Goal: Download file/media

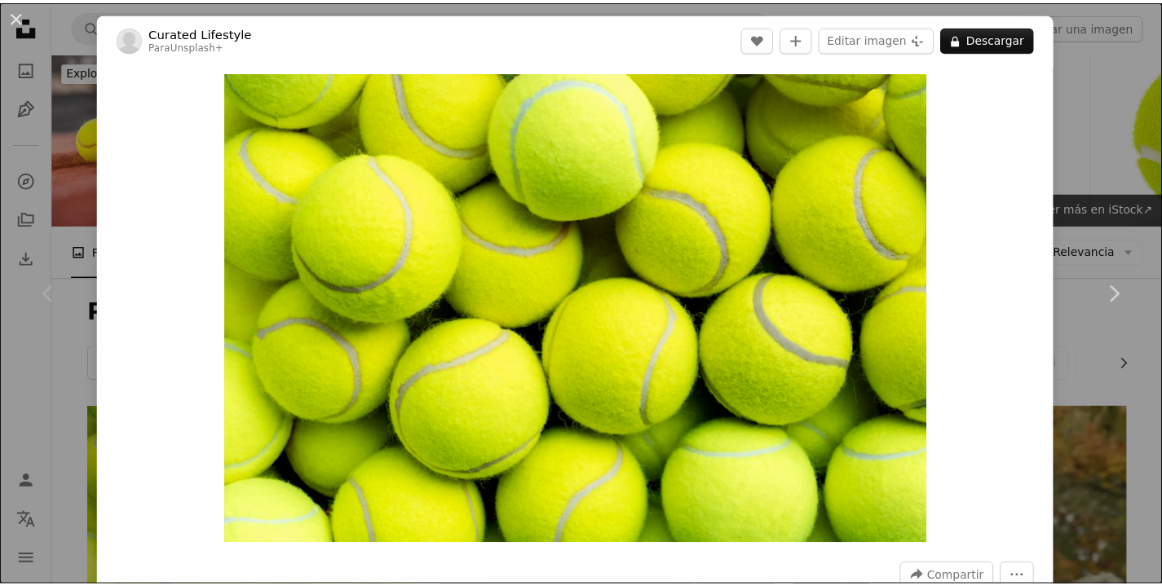
scroll to position [285, 0]
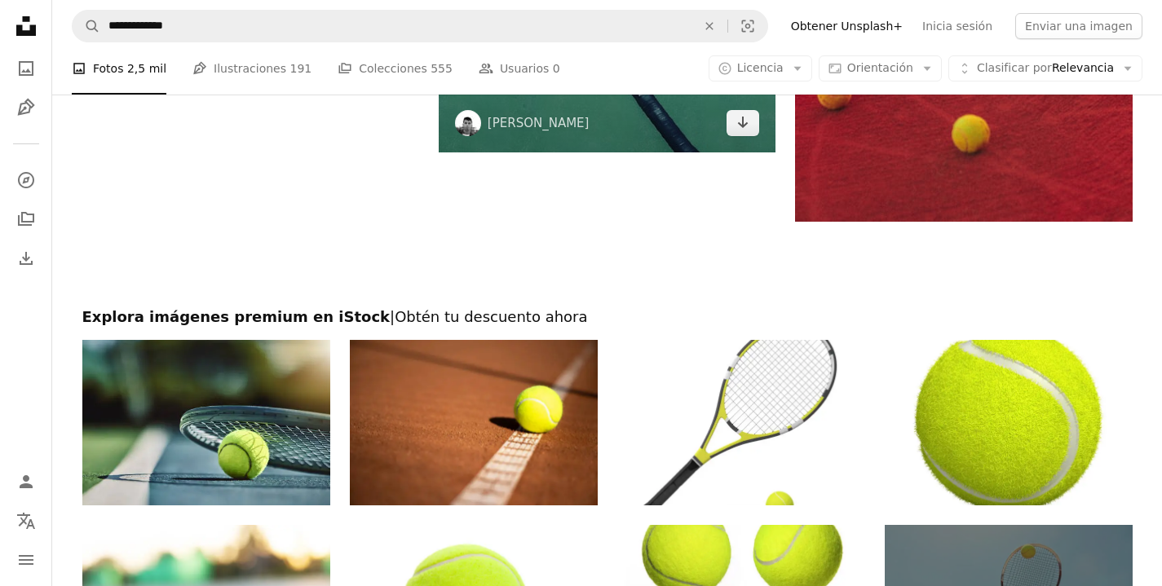
scroll to position [3211, 0]
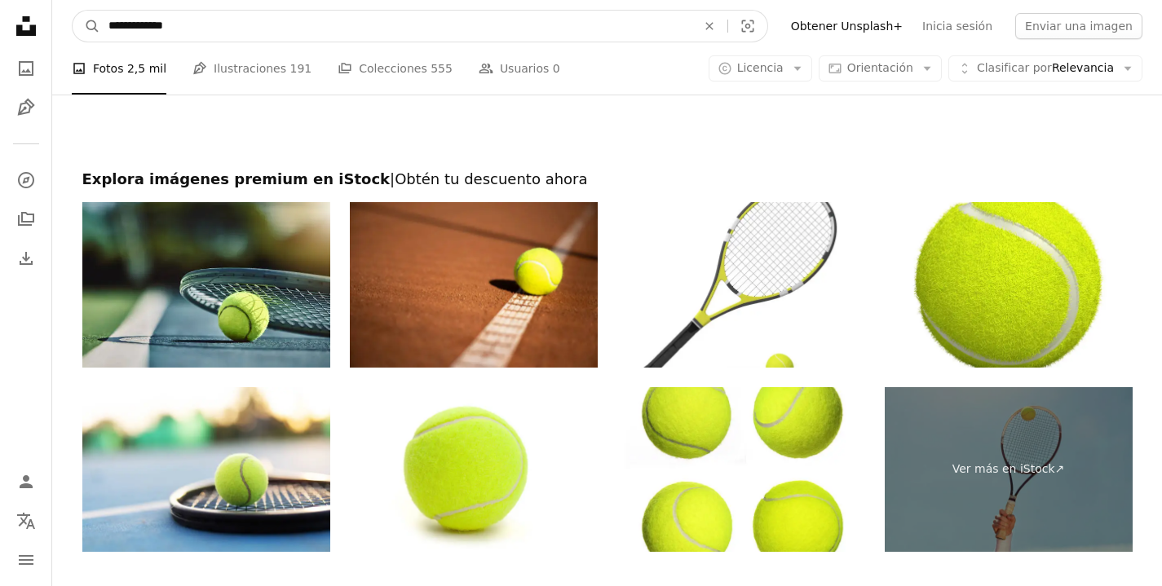
click at [589, 24] on input "**********" at bounding box center [395, 26] width 591 height 31
click at [523, 27] on input "**********" at bounding box center [395, 26] width 591 height 31
type input "**********"
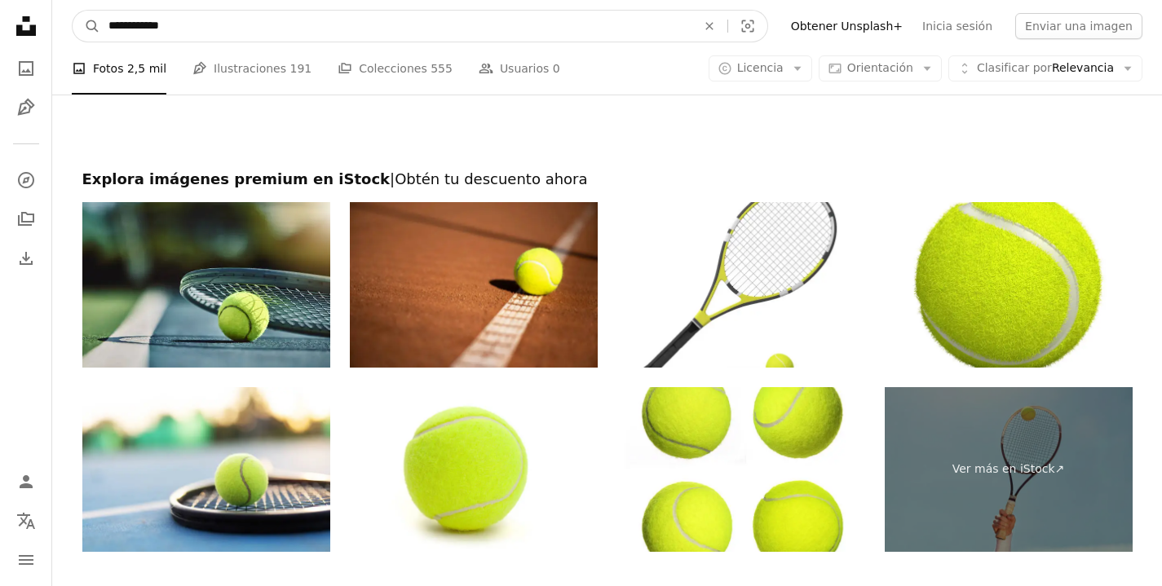
click button "A magnifying glass" at bounding box center [87, 26] width 28 height 31
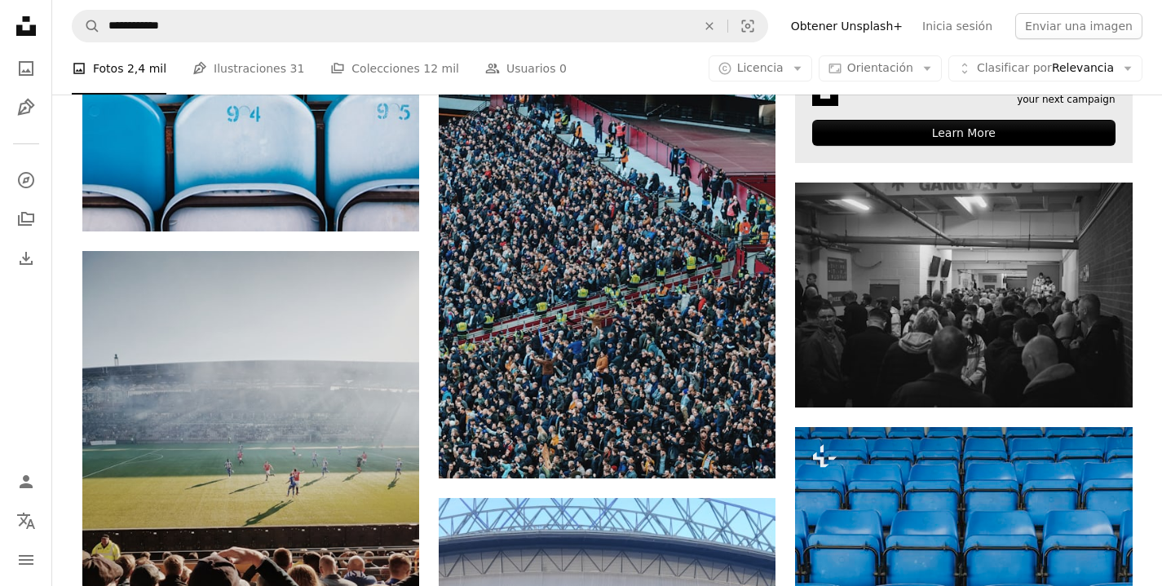
scroll to position [831, 0]
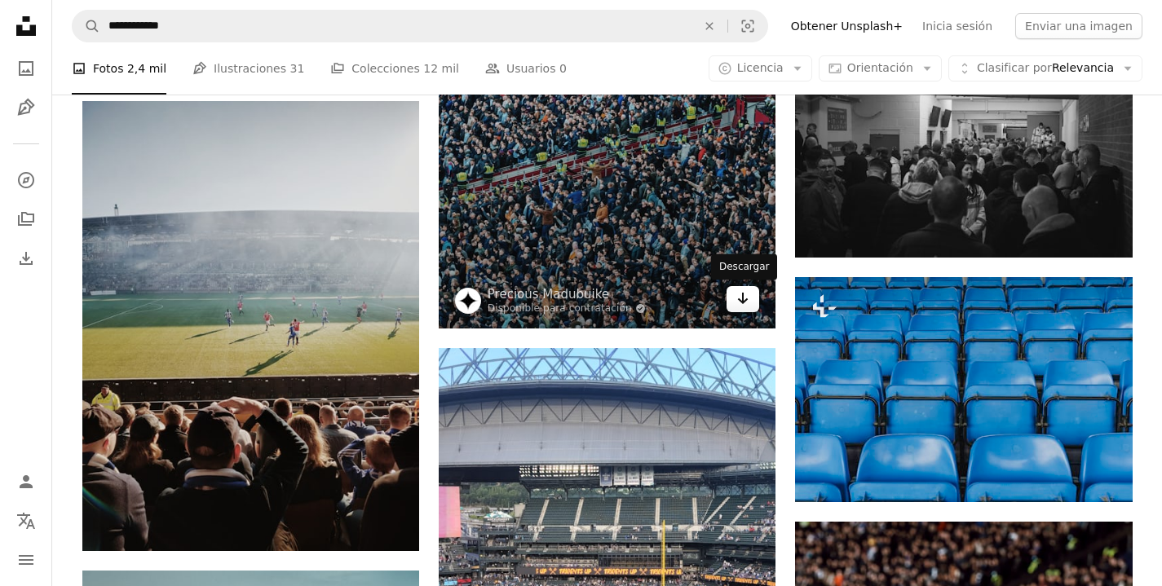
click at [746, 302] on icon "Arrow pointing down" at bounding box center [742, 299] width 13 height 20
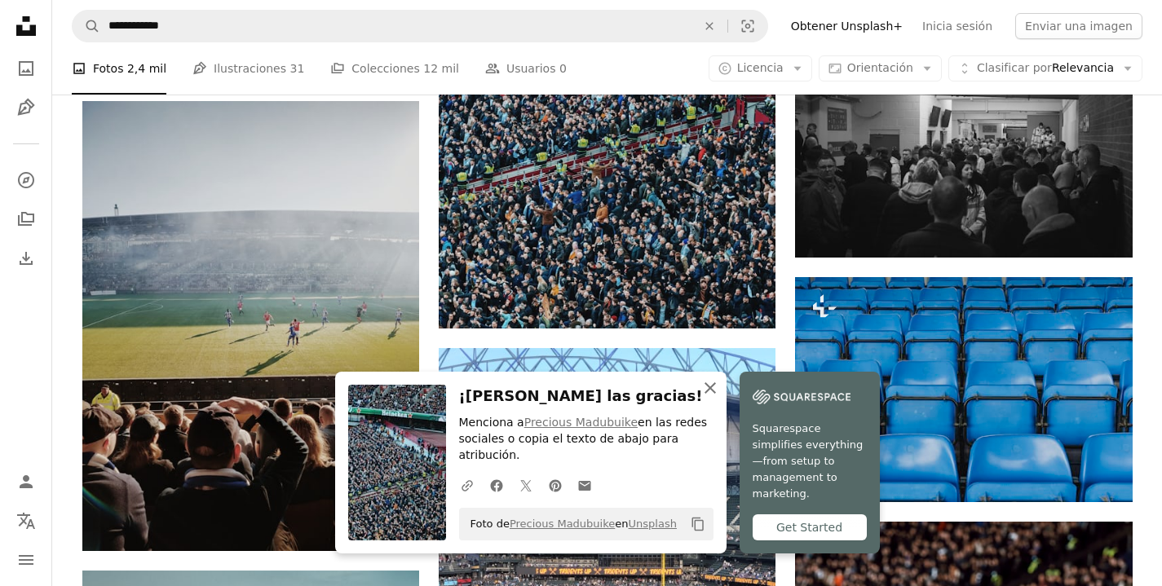
click at [711, 385] on icon "button" at bounding box center [709, 387] width 11 height 11
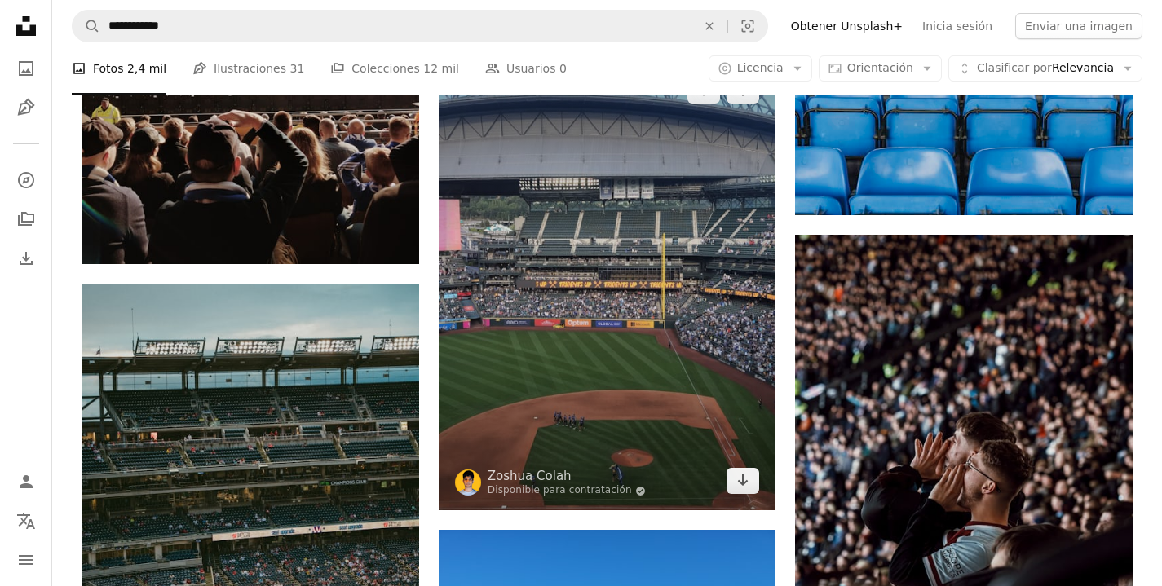
scroll to position [1261, 0]
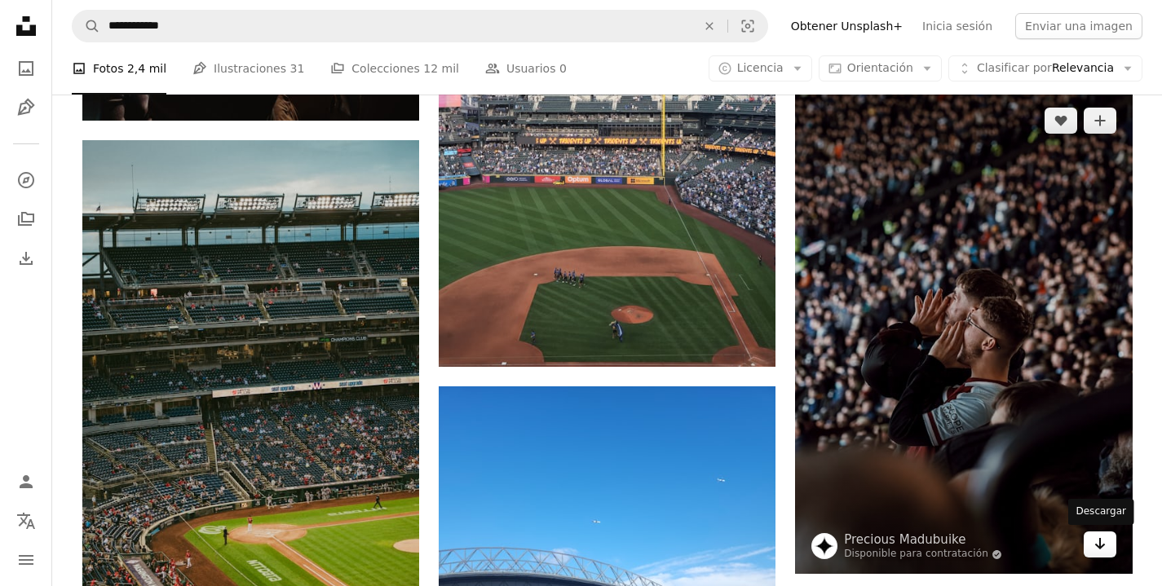
click at [1105, 545] on icon "Arrow pointing down" at bounding box center [1099, 544] width 13 height 20
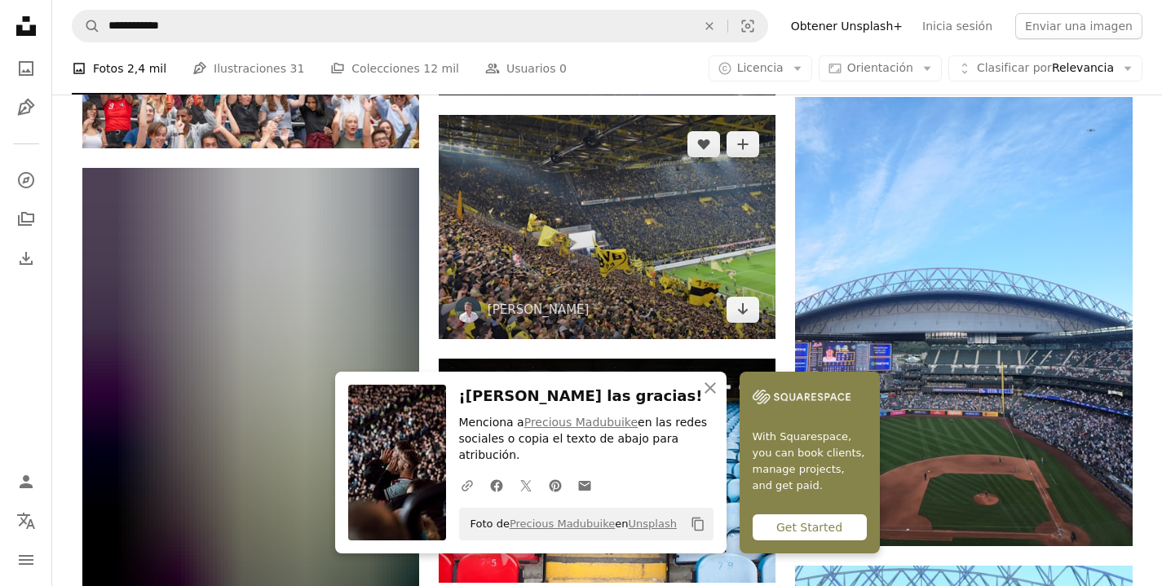
scroll to position [2048, 0]
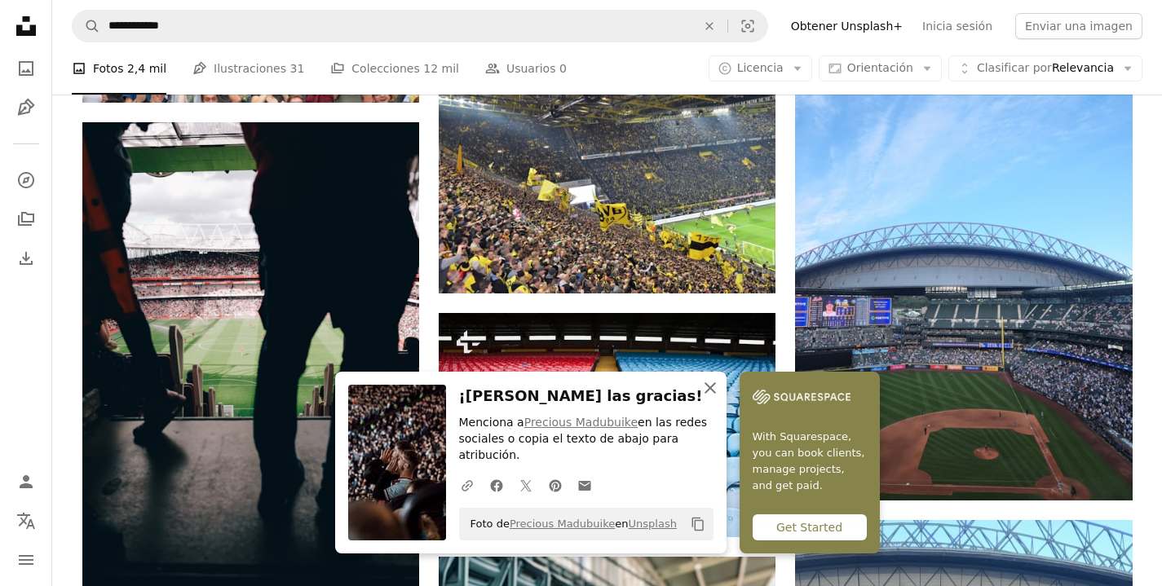
click at [709, 393] on icon "An X shape" at bounding box center [710, 388] width 20 height 20
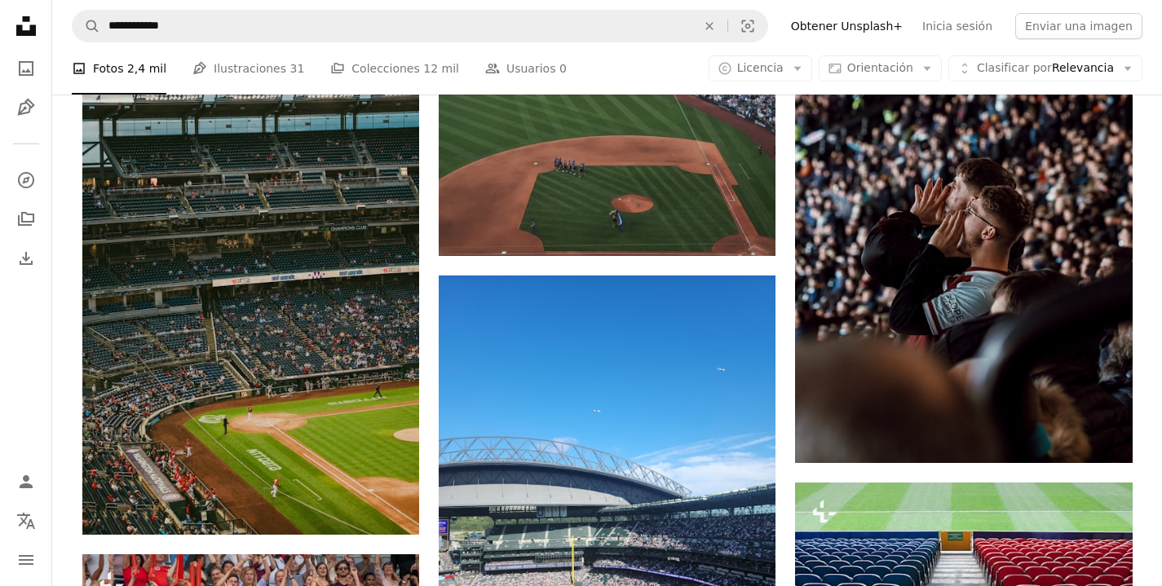
scroll to position [1709, 0]
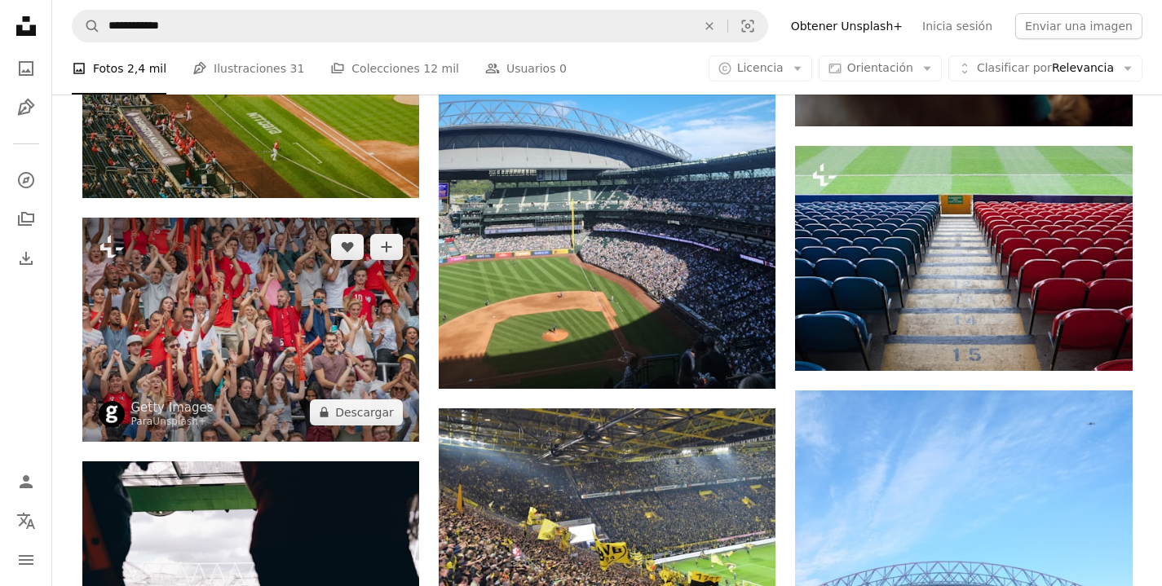
click at [274, 346] on img at bounding box center [250, 330] width 337 height 224
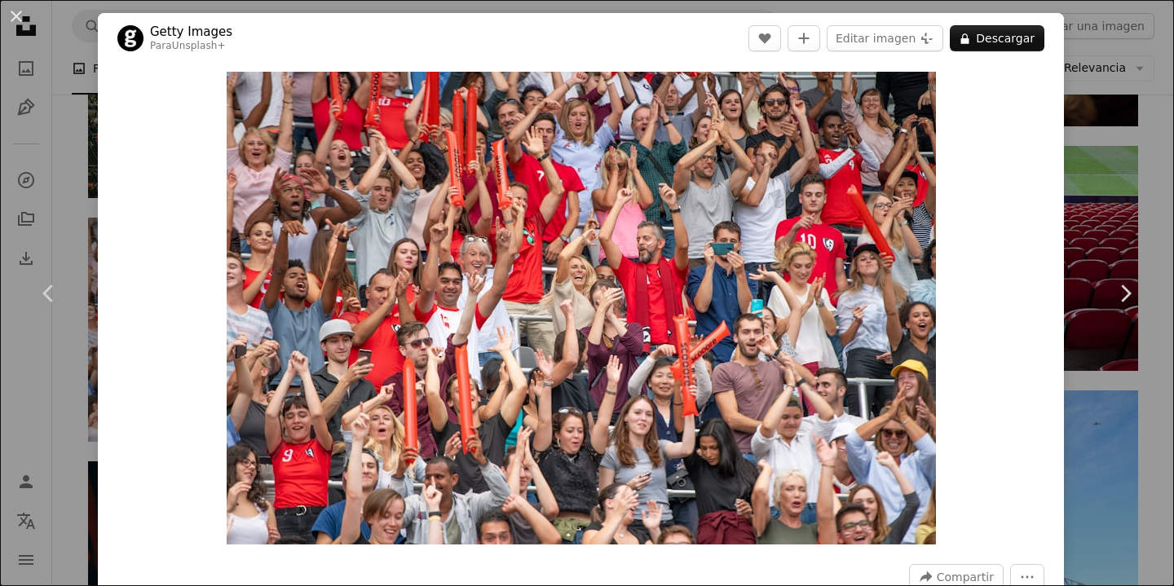
click at [1098, 437] on div "An X shape Chevron left Chevron right Getty Images Para Unsplash+ A heart A plu…" at bounding box center [587, 293] width 1174 height 586
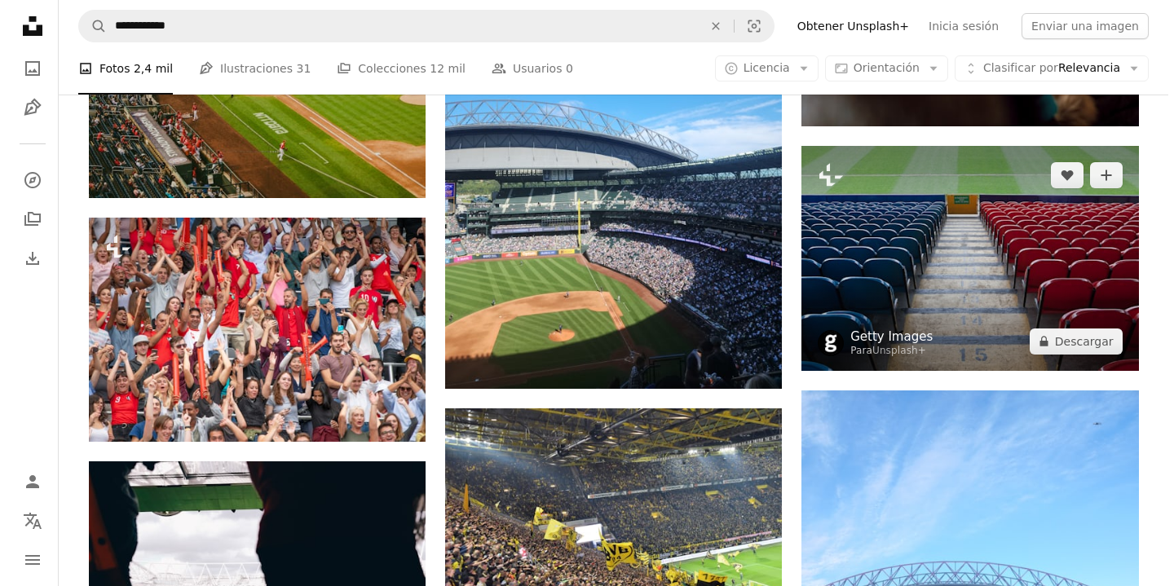
scroll to position [1378, 0]
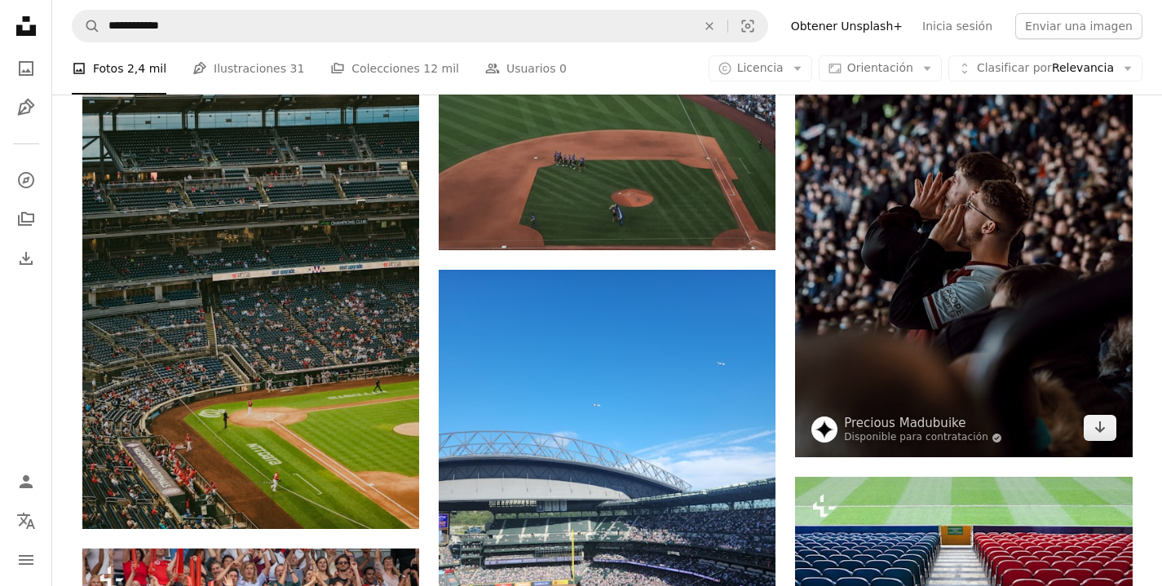
click at [977, 366] on img at bounding box center [963, 216] width 337 height 483
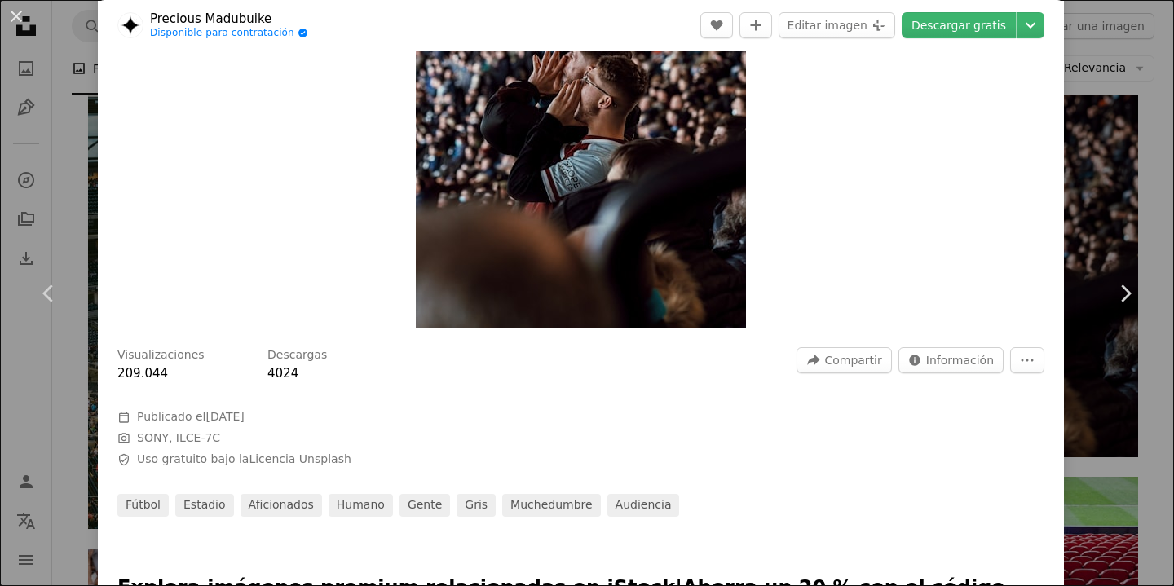
scroll to position [524, 0]
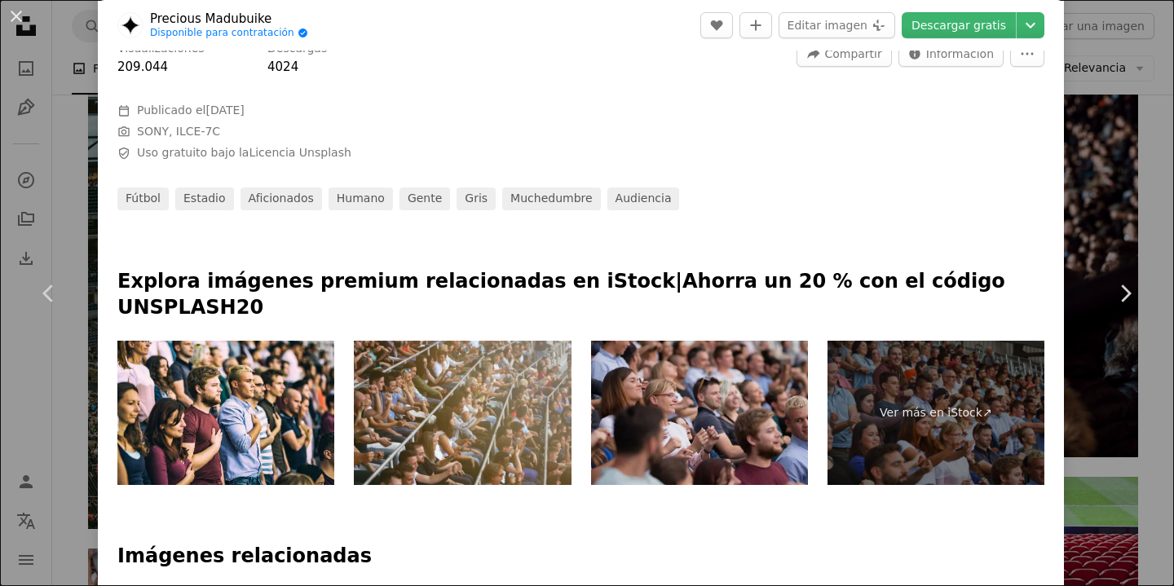
click at [688, 365] on img at bounding box center [699, 413] width 217 height 145
